Goal: Check status: Check status

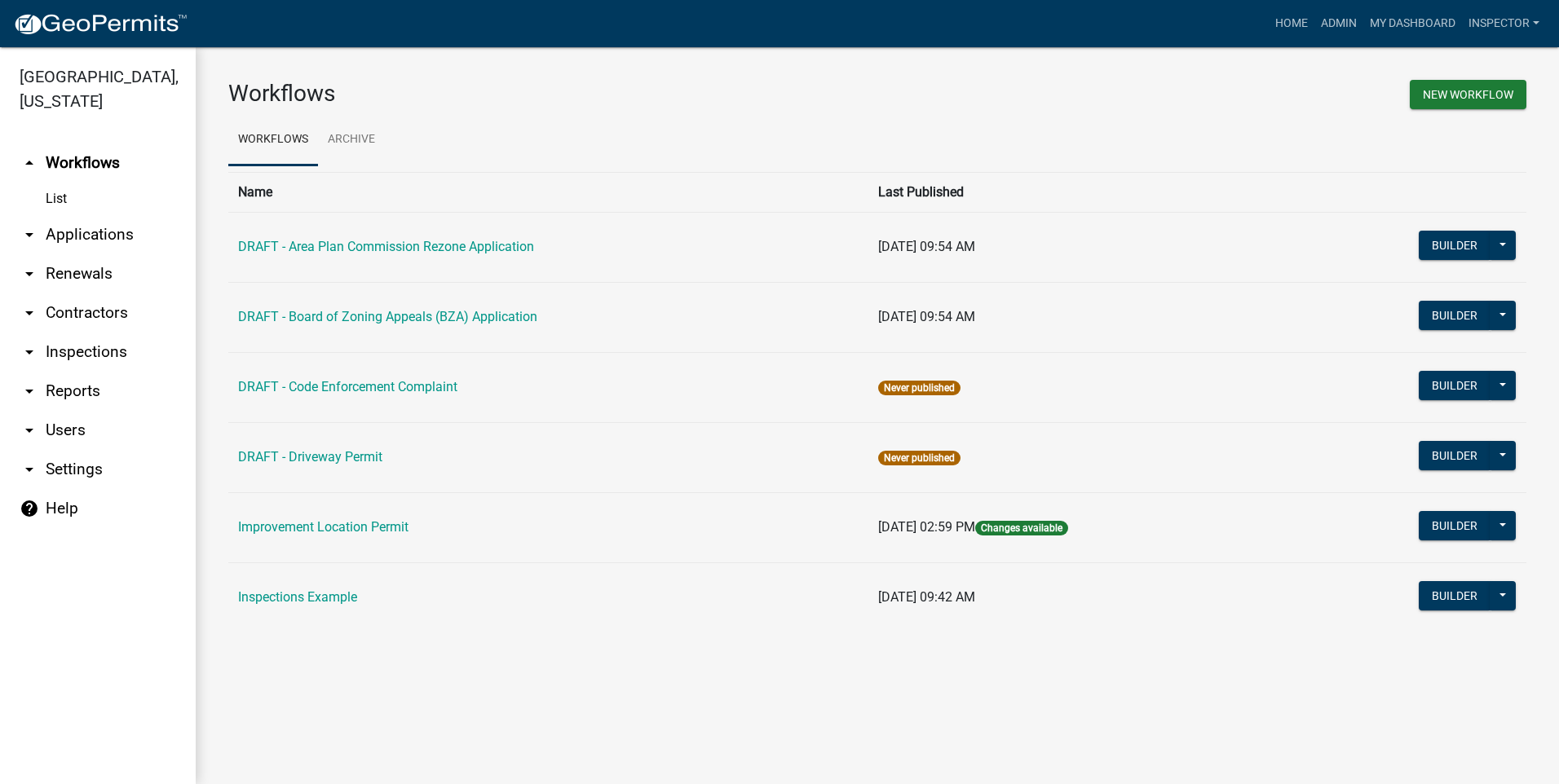
click at [86, 239] on link "arrow_drop_down Applications" at bounding box center [98, 235] width 196 height 40
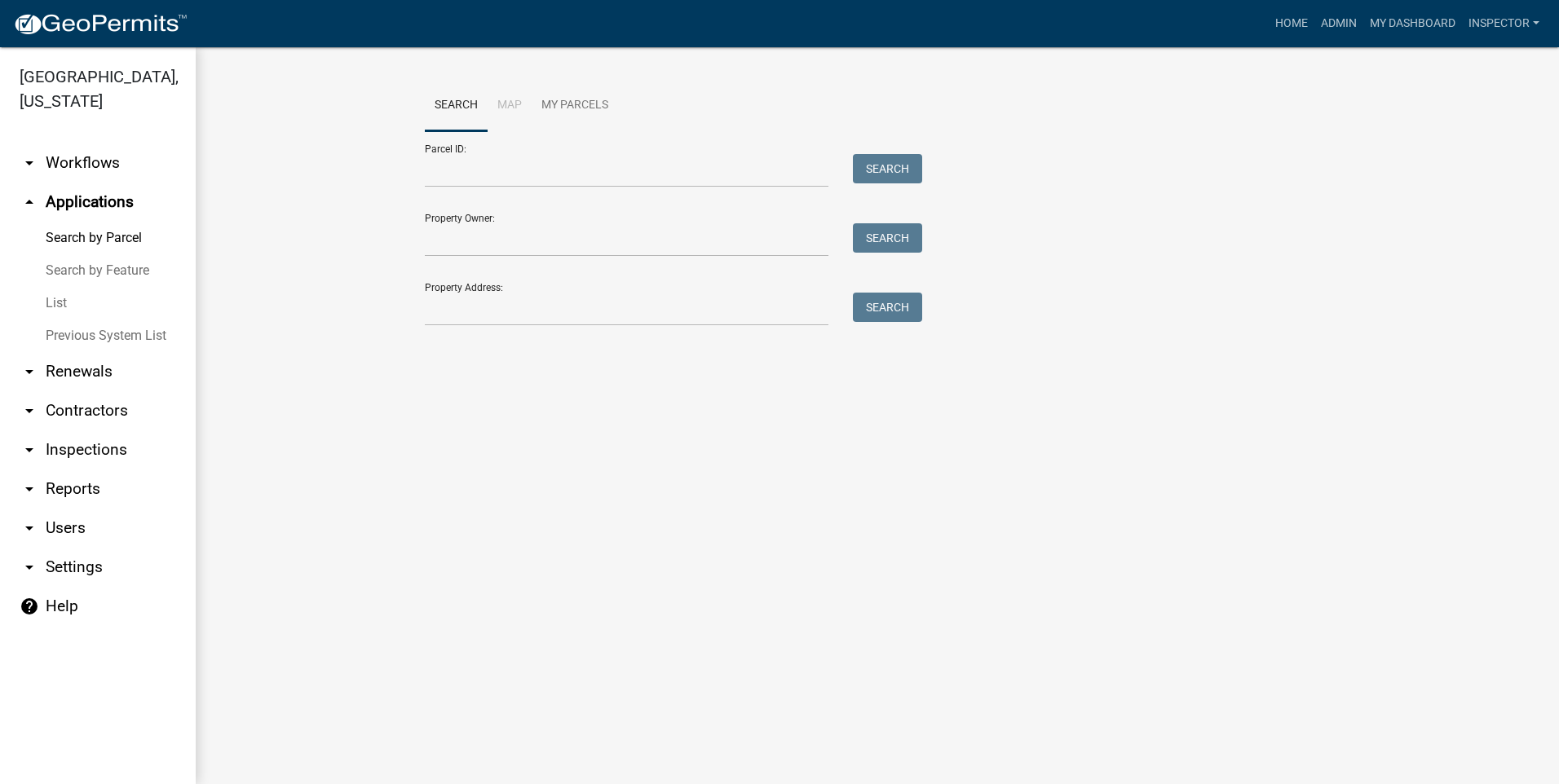
click at [60, 306] on link "List" at bounding box center [98, 303] width 196 height 33
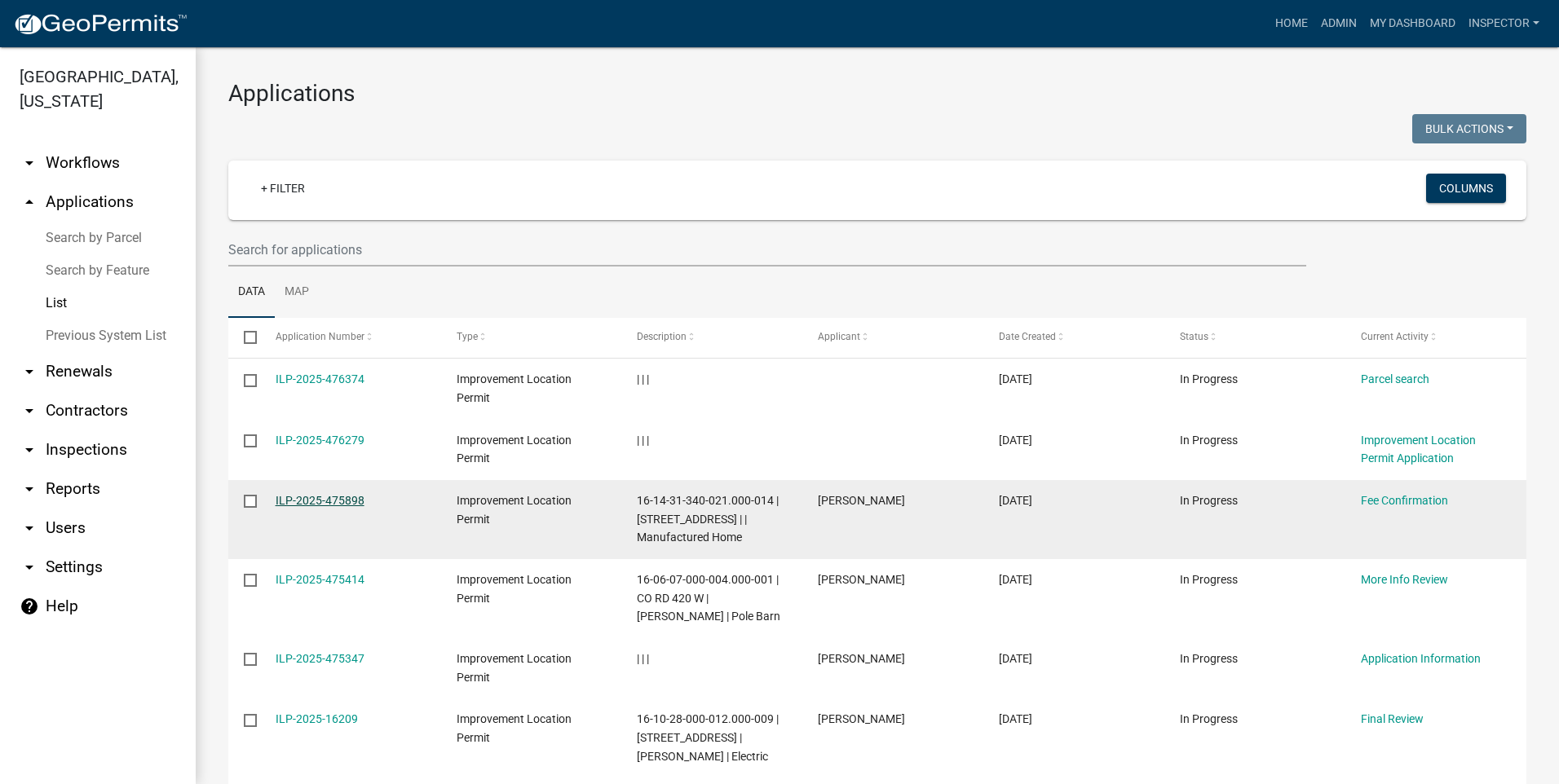
click at [322, 494] on link "ILP-2025-475898" at bounding box center [319, 500] width 89 height 13
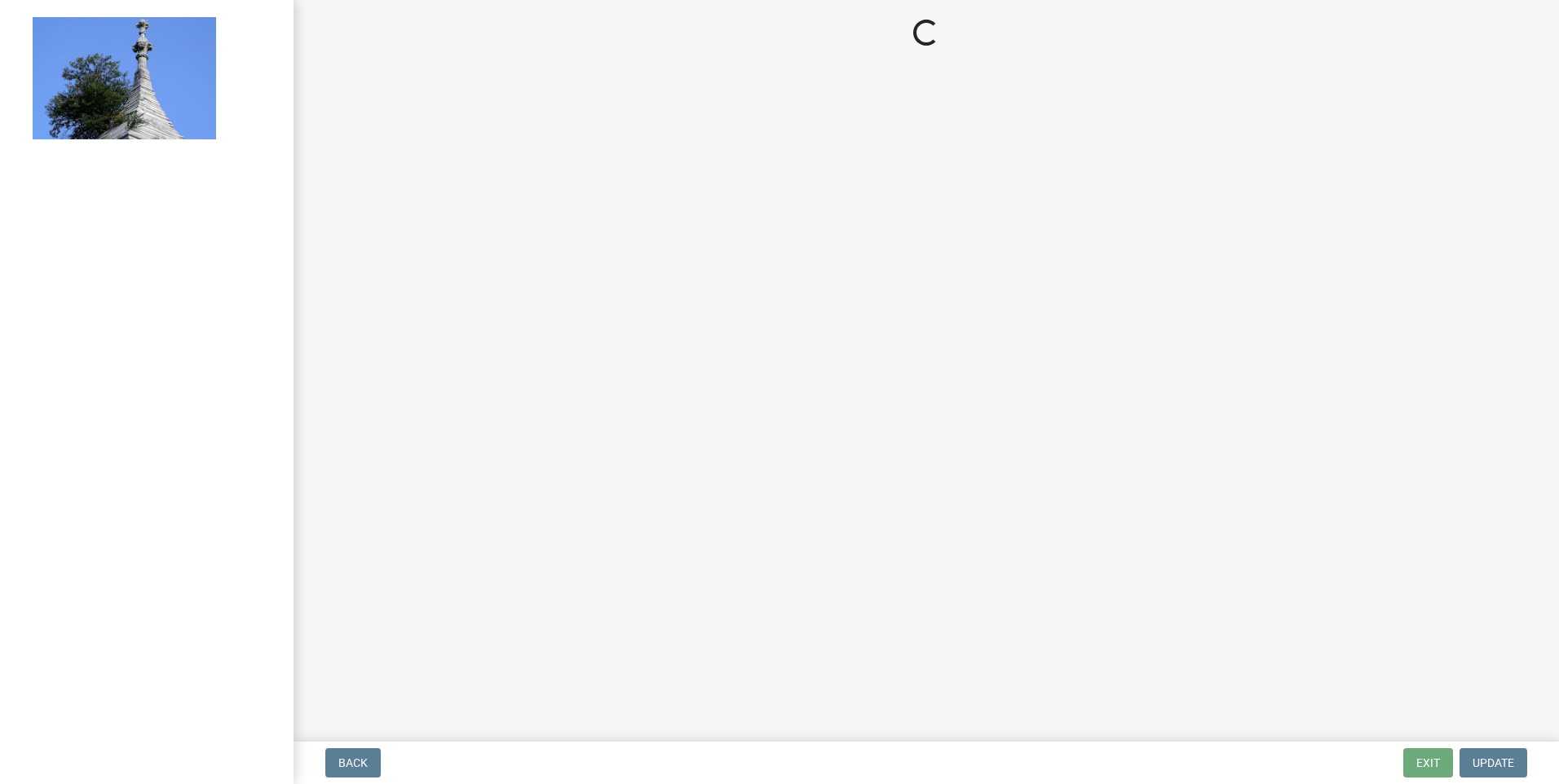
click at [322, 494] on main "Loading..." at bounding box center [925, 367] width 1265 height 735
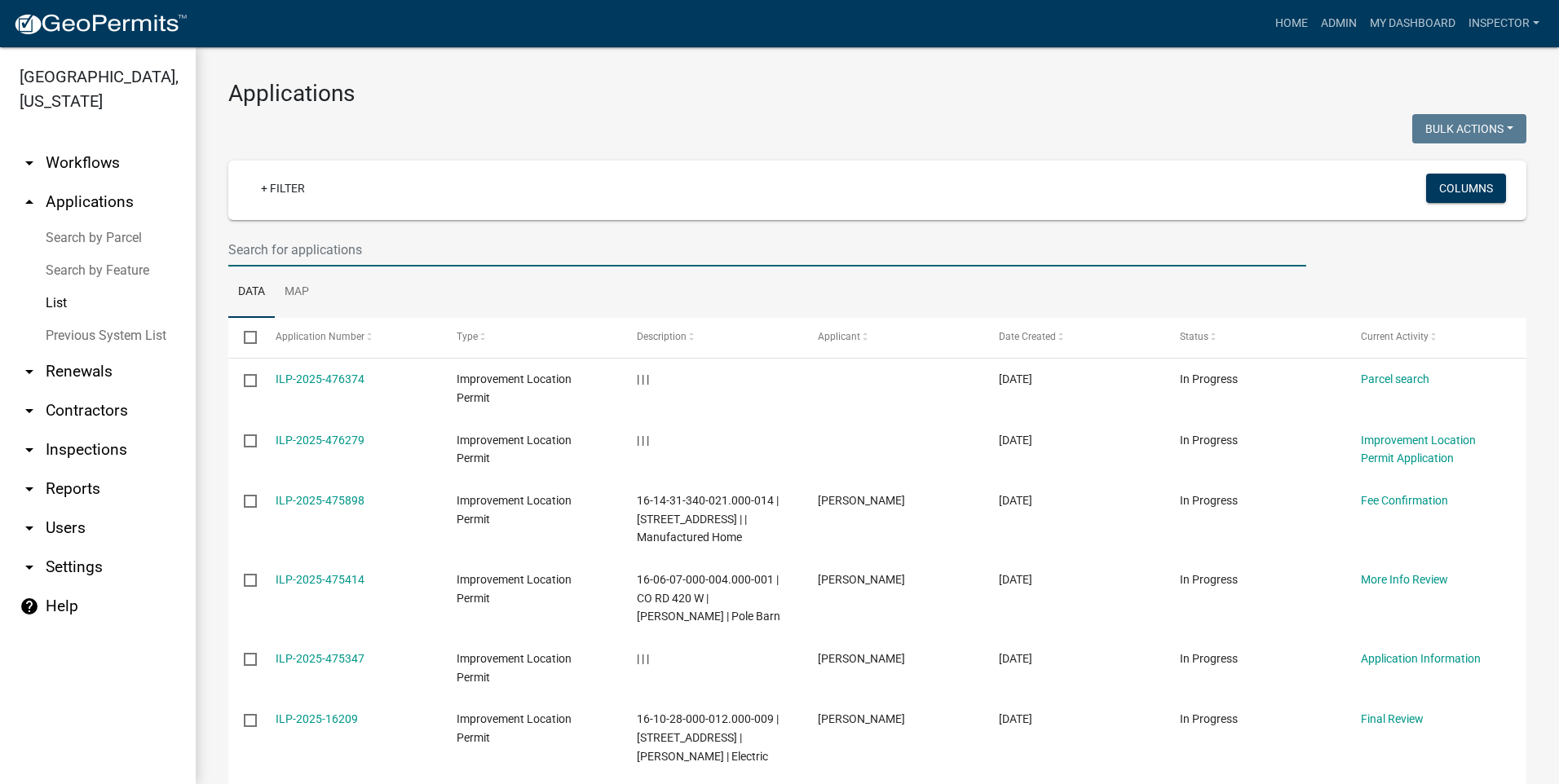
click at [358, 251] on input "text" at bounding box center [766, 249] width 1077 height 34
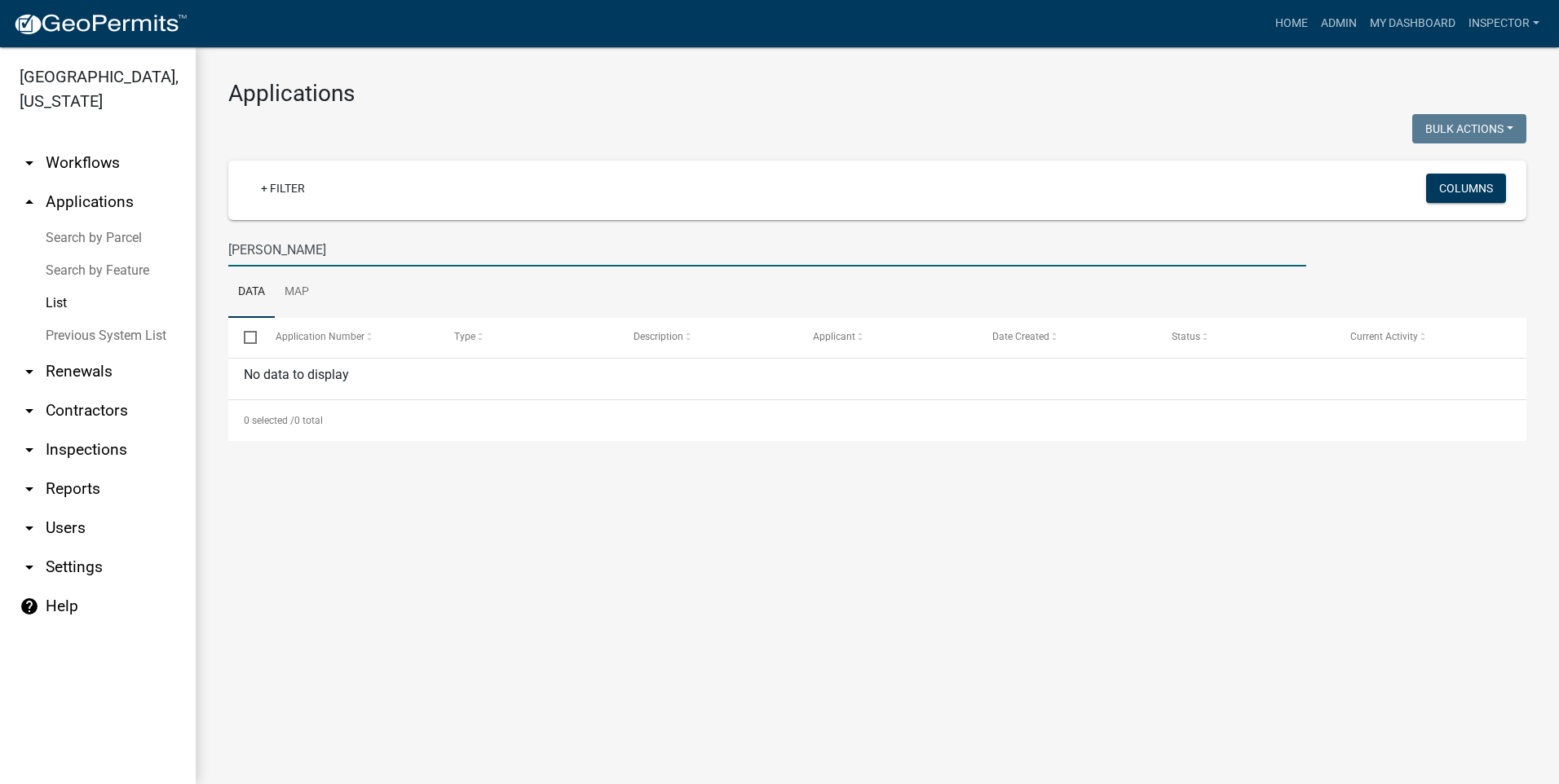
type input "[PERSON_NAME]"
